Goal: Task Accomplishment & Management: Manage account settings

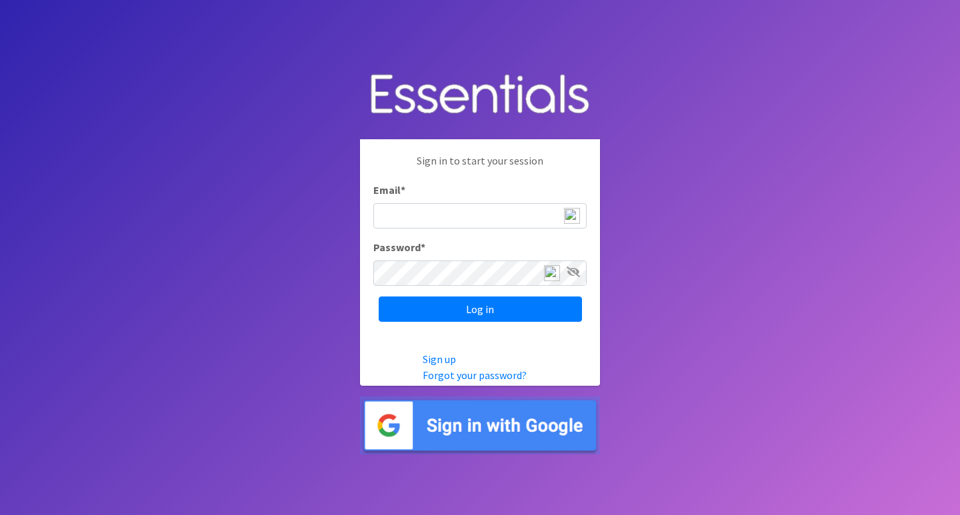
click at [435, 219] on input "Email *" at bounding box center [479, 215] width 213 height 25
type input "mlzwiesler@gmail.com"
click at [373, 229] on nordpass-icon at bounding box center [373, 229] width 0 height 0
click at [373, 286] on nordpass-icon at bounding box center [373, 286] width 0 height 0
click at [0, 515] on nordpass-autofill-portal at bounding box center [0, 515] width 0 height 0
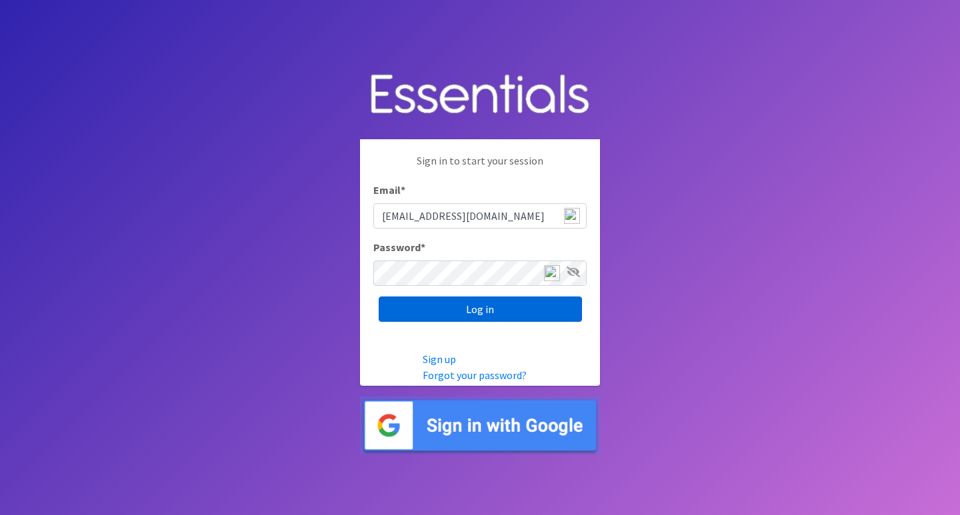
click at [492, 305] on input "Log in" at bounding box center [480, 309] width 203 height 25
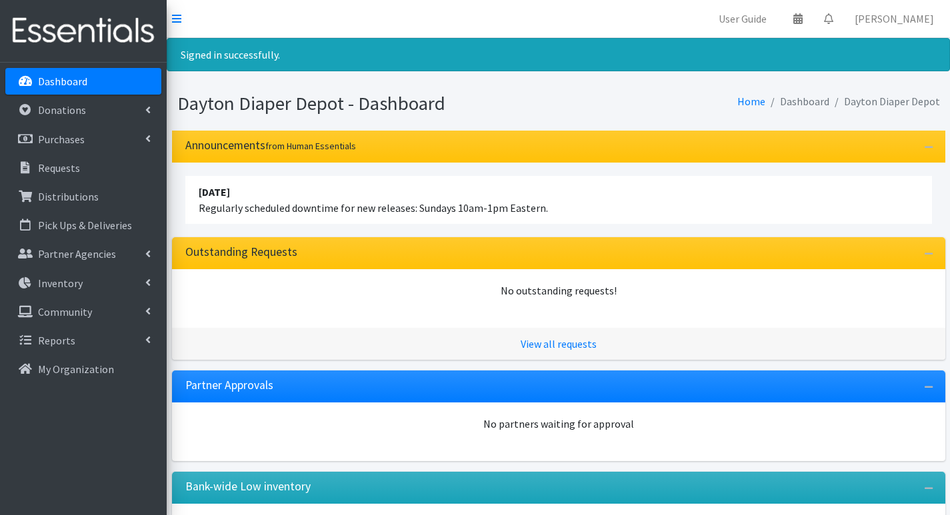
click at [817, 104] on li "Dashboard" at bounding box center [797, 101] width 64 height 19
click at [747, 101] on link "Home" at bounding box center [751, 101] width 28 height 13
click at [575, 340] on link "View all requests" at bounding box center [559, 343] width 76 height 13
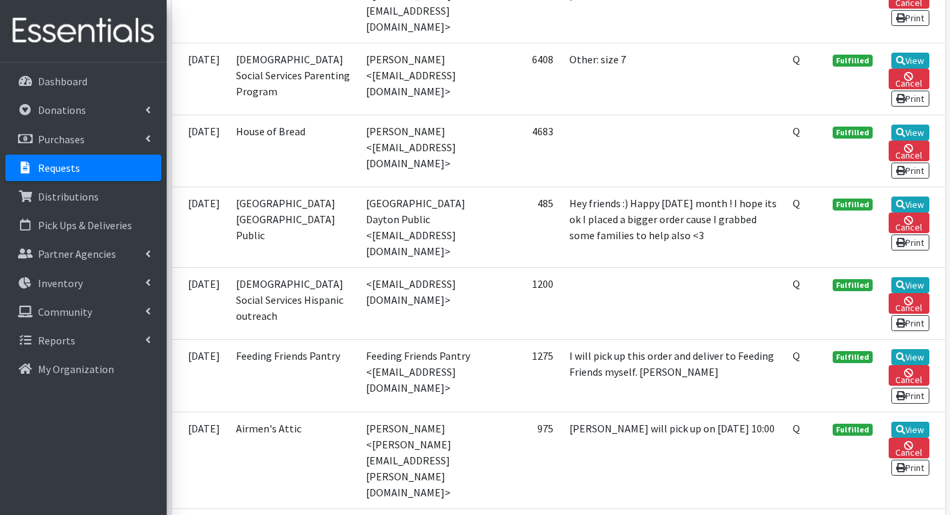
scroll to position [133, 0]
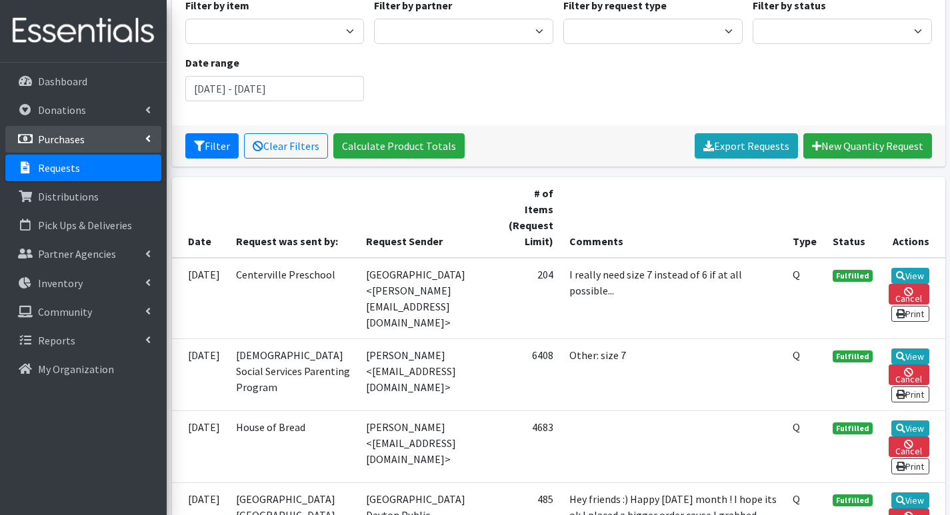
click at [103, 135] on link "Purchases" at bounding box center [83, 139] width 156 height 27
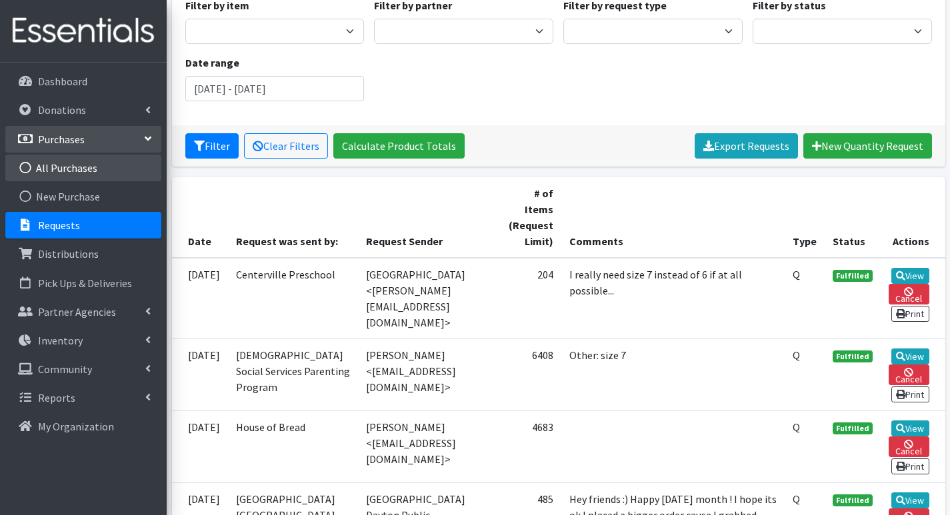
click at [83, 169] on link "All Purchases" at bounding box center [83, 168] width 156 height 27
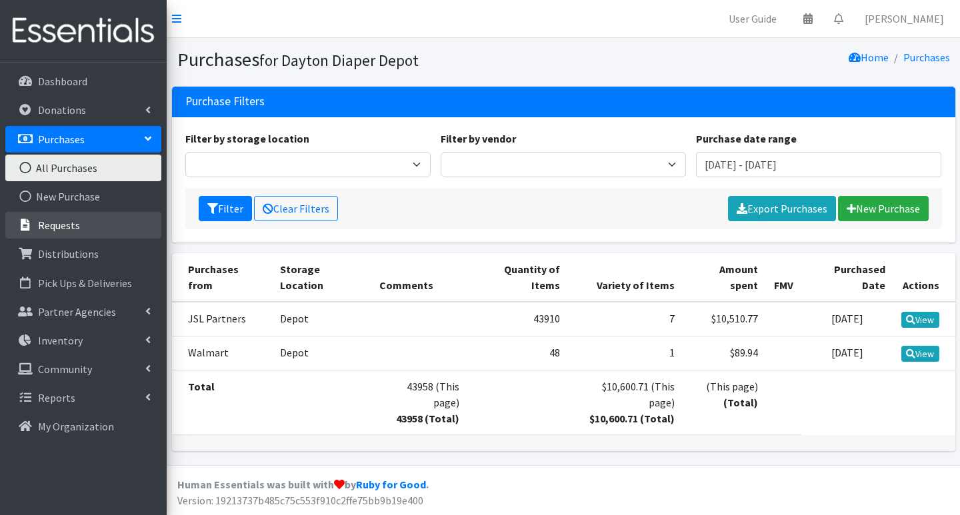
click at [71, 223] on p "Requests" at bounding box center [59, 225] width 42 height 13
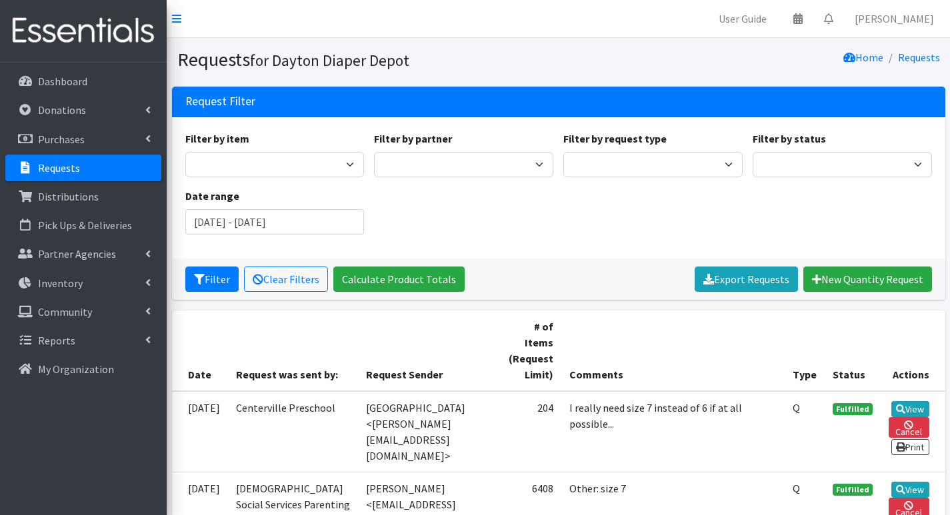
scroll to position [267, 0]
